Goal: Find specific page/section: Find specific page/section

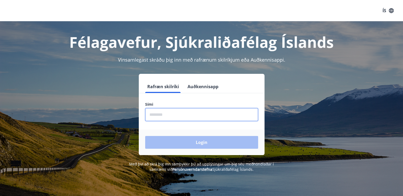
drag, startPoint x: 0, startPoint y: 0, endPoint x: 195, endPoint y: 118, distance: 227.9
click at [195, 118] on input "phone" at bounding box center [201, 114] width 113 height 13
type input "********"
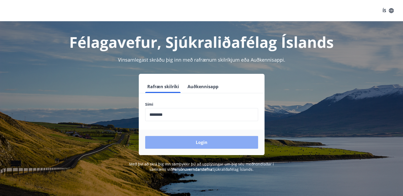
click at [191, 146] on button "Login" at bounding box center [201, 142] width 113 height 13
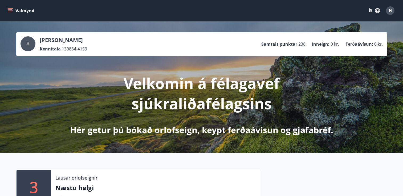
click at [9, 11] on icon "menu" at bounding box center [9, 10] width 5 height 5
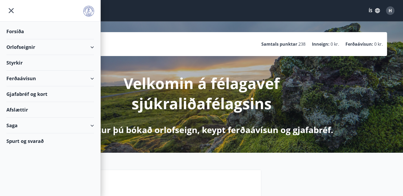
click at [27, 92] on div "Gjafabréf og kort" at bounding box center [50, 95] width 88 height 16
